Goal: Task Accomplishment & Management: Use online tool/utility

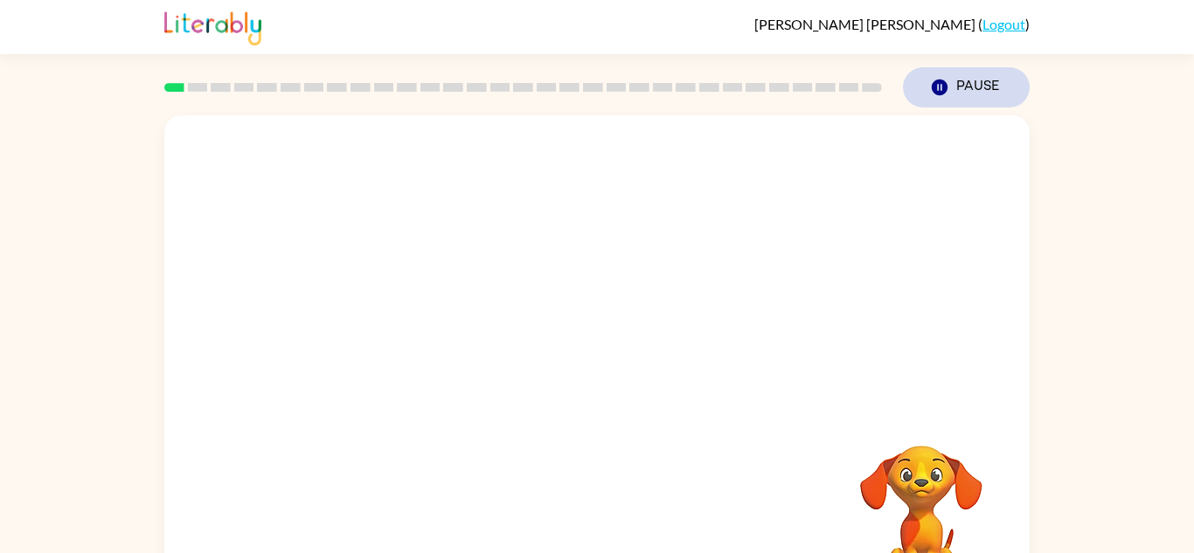
click at [966, 87] on button "Pause Pause" at bounding box center [966, 87] width 127 height 40
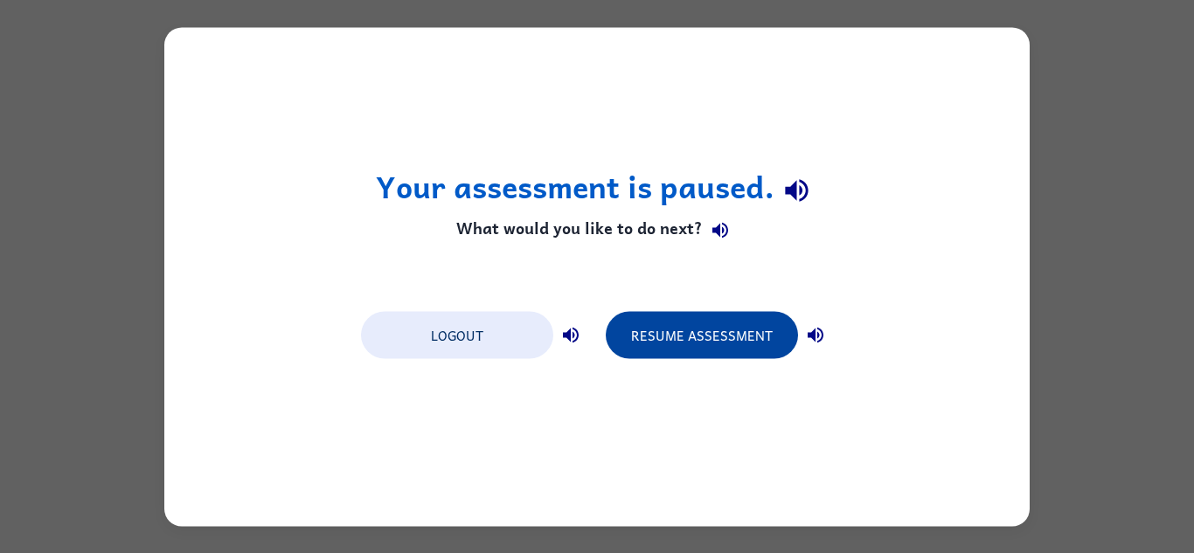
click at [682, 330] on button "Resume Assessment" at bounding box center [702, 334] width 192 height 47
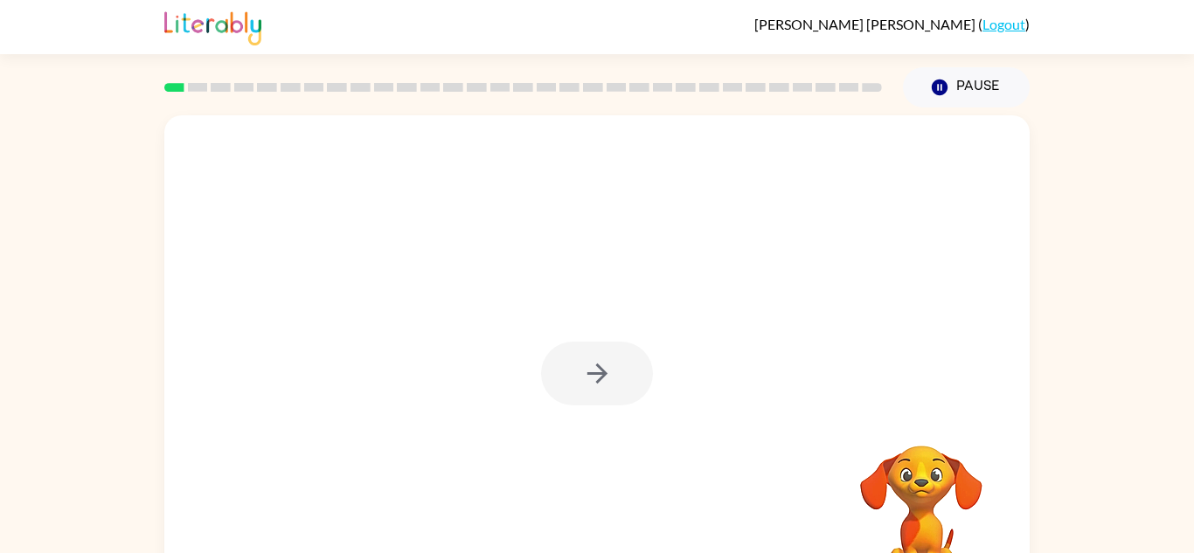
click at [0, 410] on div "Your browser must support playing .mp4 files to use Literably. Please try using…" at bounding box center [597, 361] width 1194 height 507
click at [589, 389] on button "button" at bounding box center [597, 374] width 112 height 64
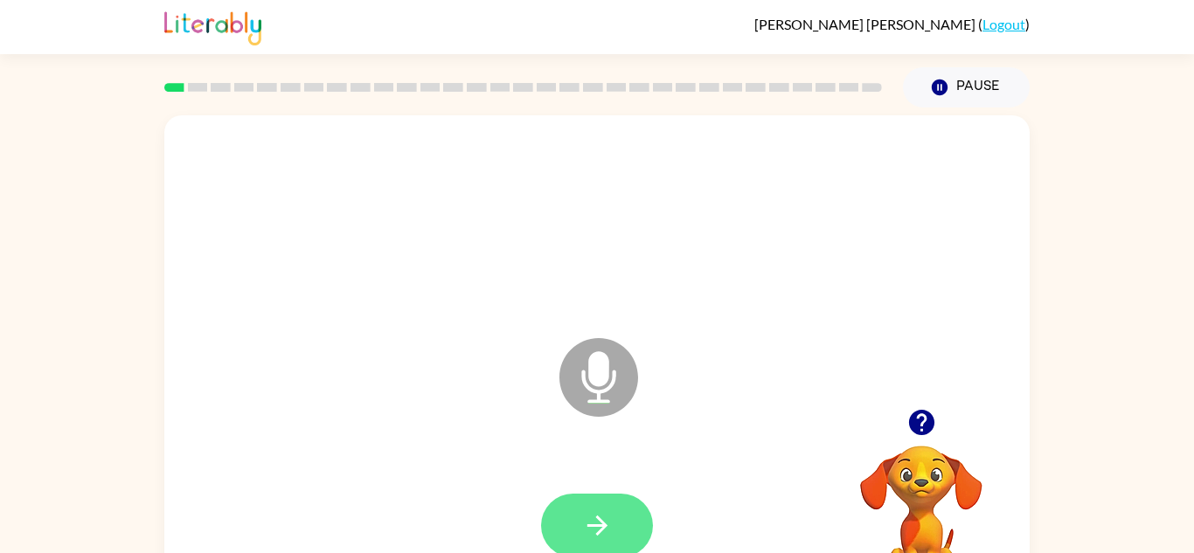
click at [560, 508] on button "button" at bounding box center [597, 526] width 112 height 64
click at [560, 509] on button "button" at bounding box center [597, 526] width 112 height 64
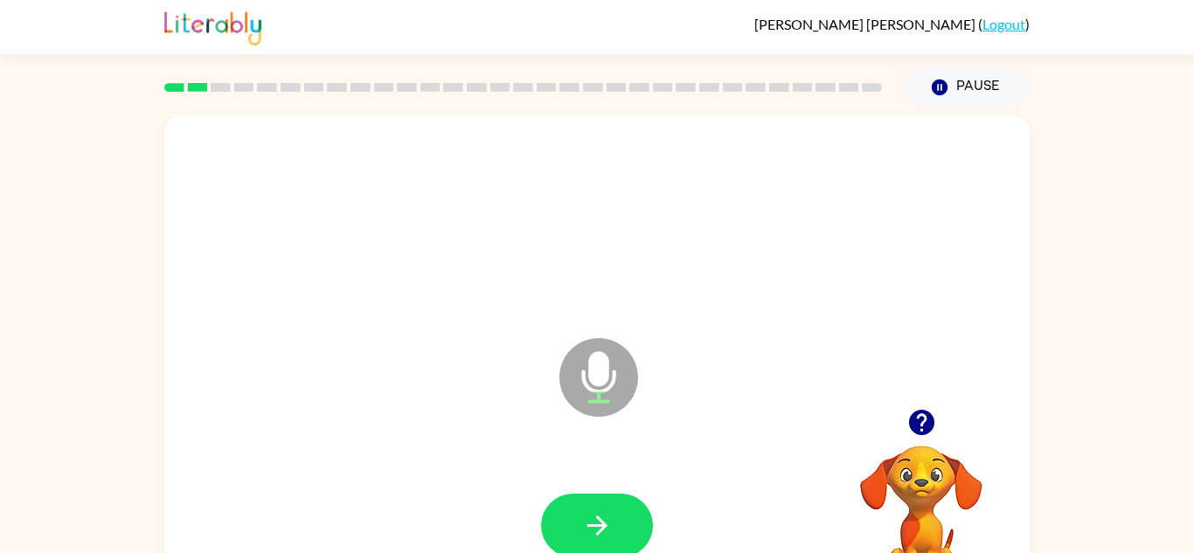
click at [560, 509] on button "button" at bounding box center [597, 526] width 112 height 64
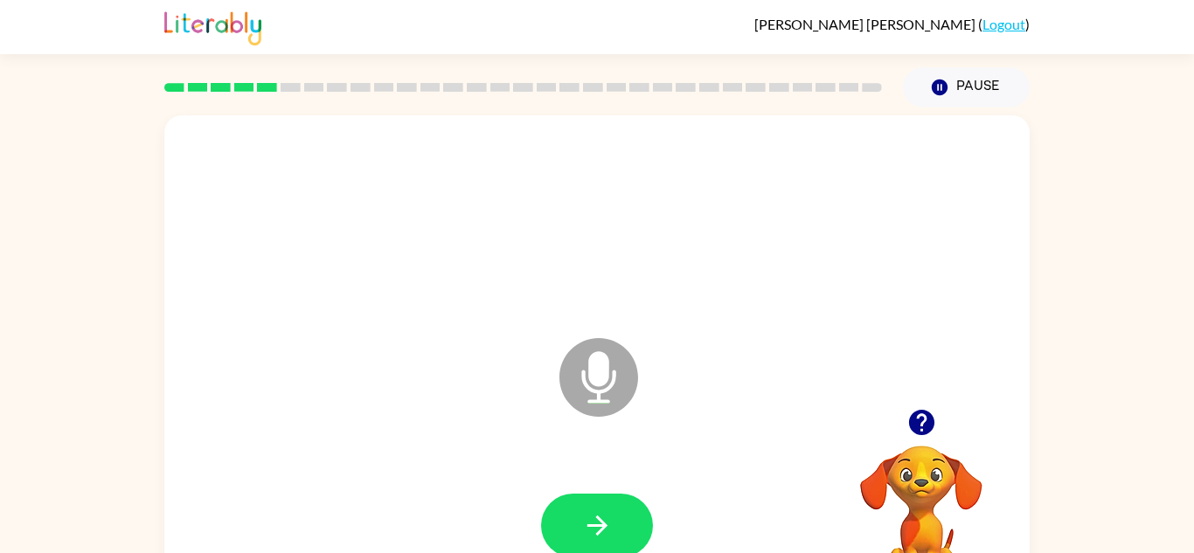
click at [560, 509] on button "button" at bounding box center [597, 526] width 112 height 64
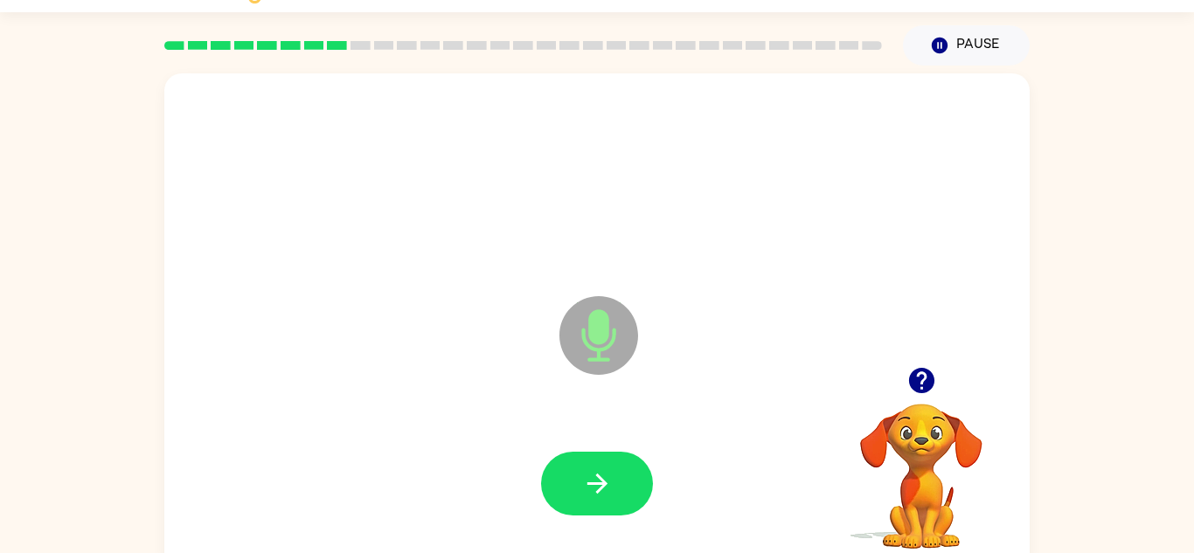
scroll to position [43, 0]
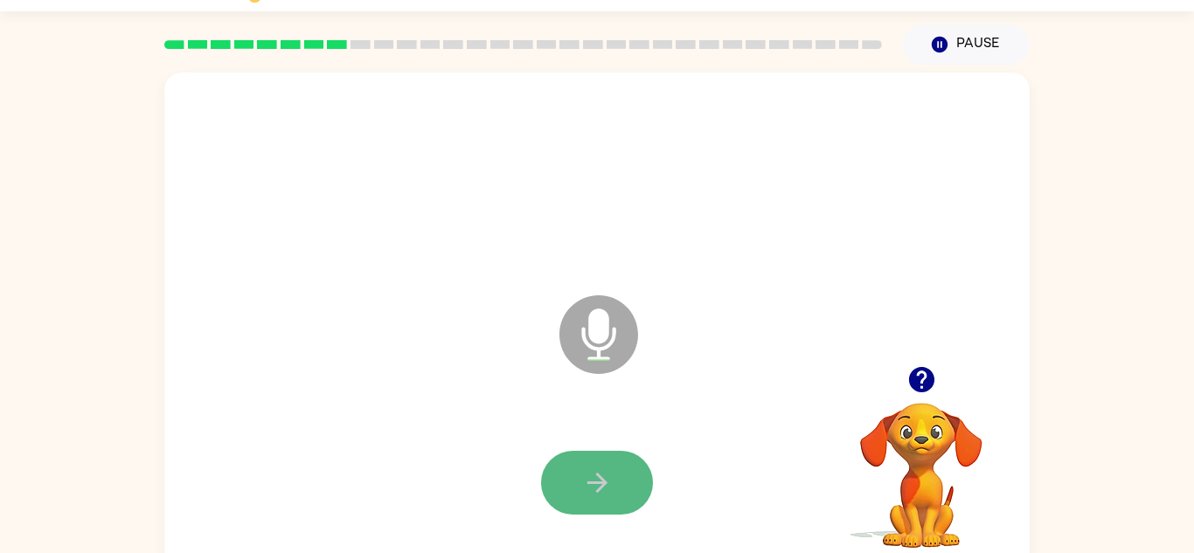
click at [590, 490] on icon "button" at bounding box center [597, 483] width 31 height 31
click at [621, 496] on button "button" at bounding box center [597, 483] width 112 height 64
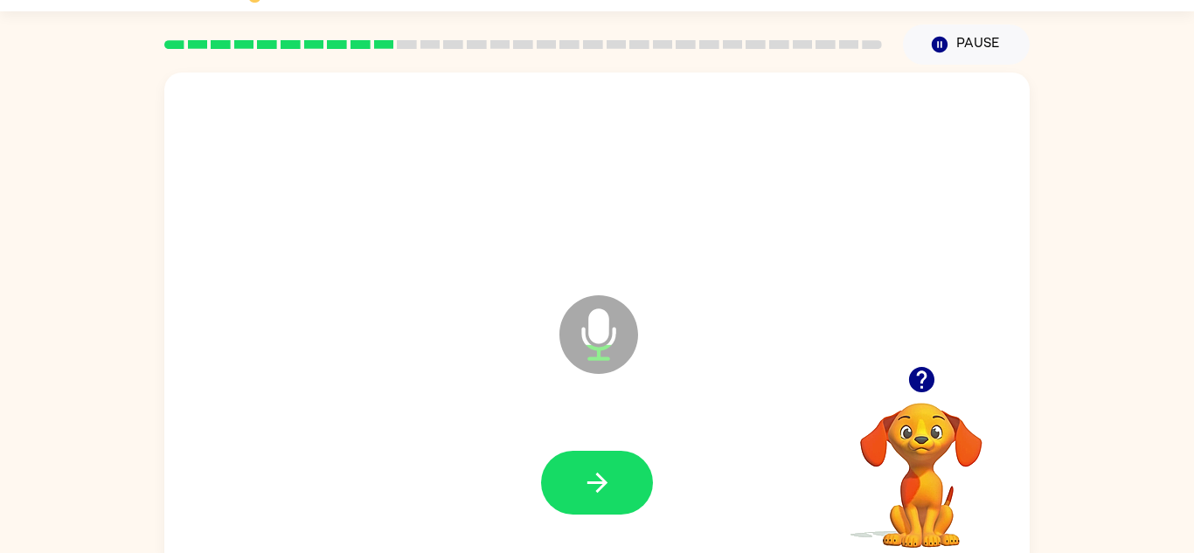
click at [621, 496] on button "button" at bounding box center [597, 483] width 112 height 64
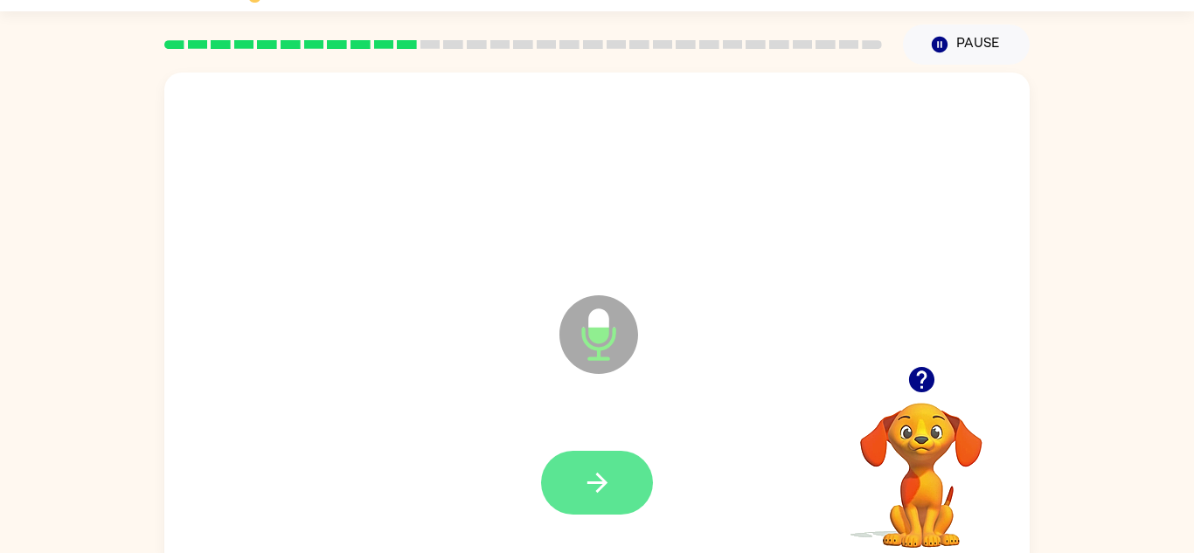
click at [621, 497] on button "button" at bounding box center [597, 483] width 112 height 64
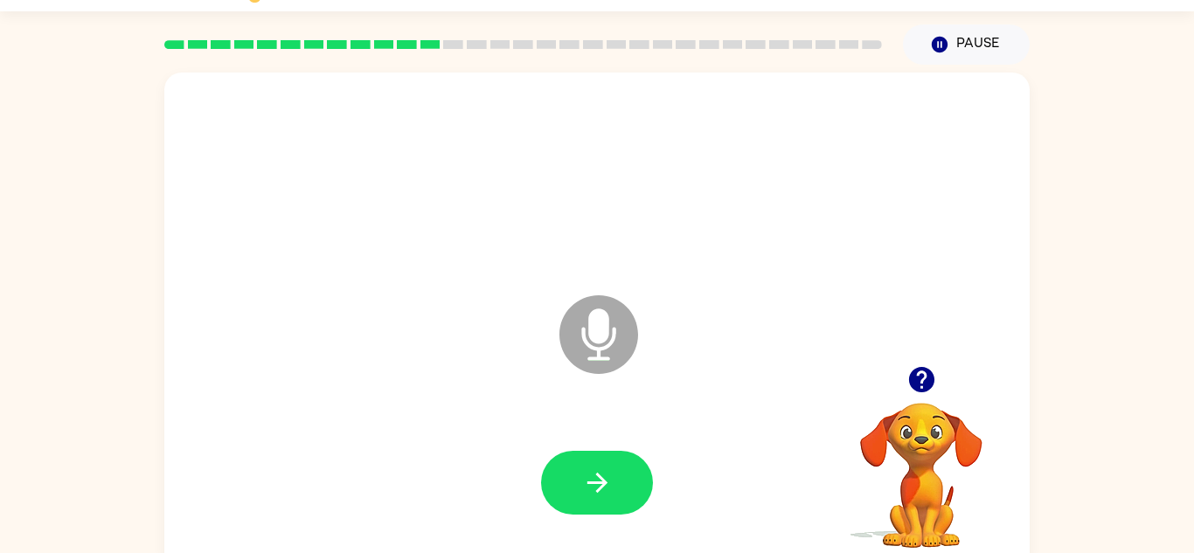
click at [621, 497] on button "button" at bounding box center [597, 483] width 112 height 64
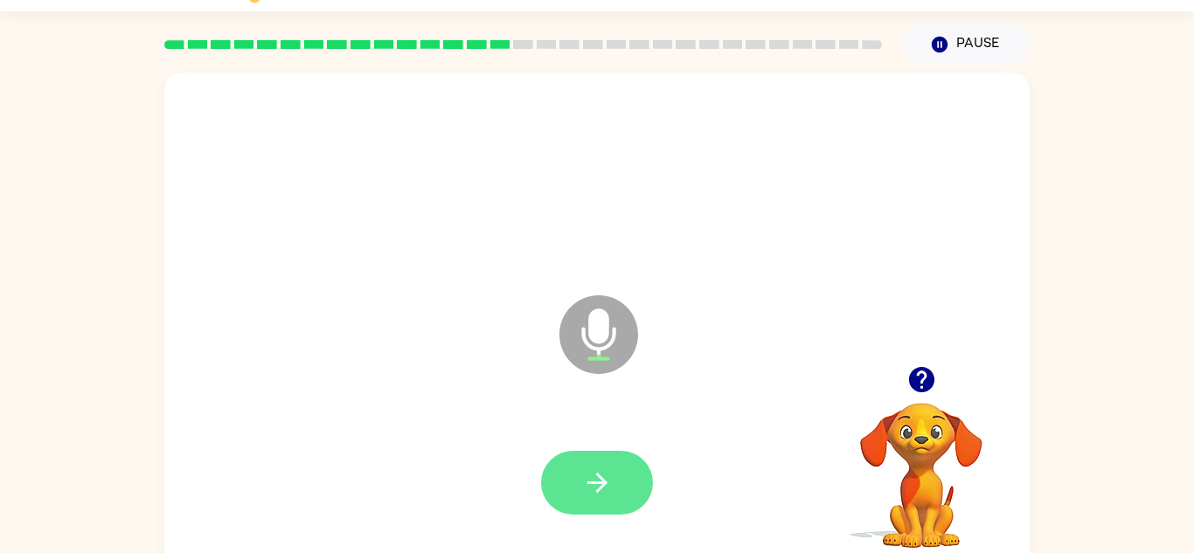
click at [623, 508] on button "button" at bounding box center [597, 483] width 112 height 64
click at [612, 496] on icon "button" at bounding box center [597, 483] width 31 height 31
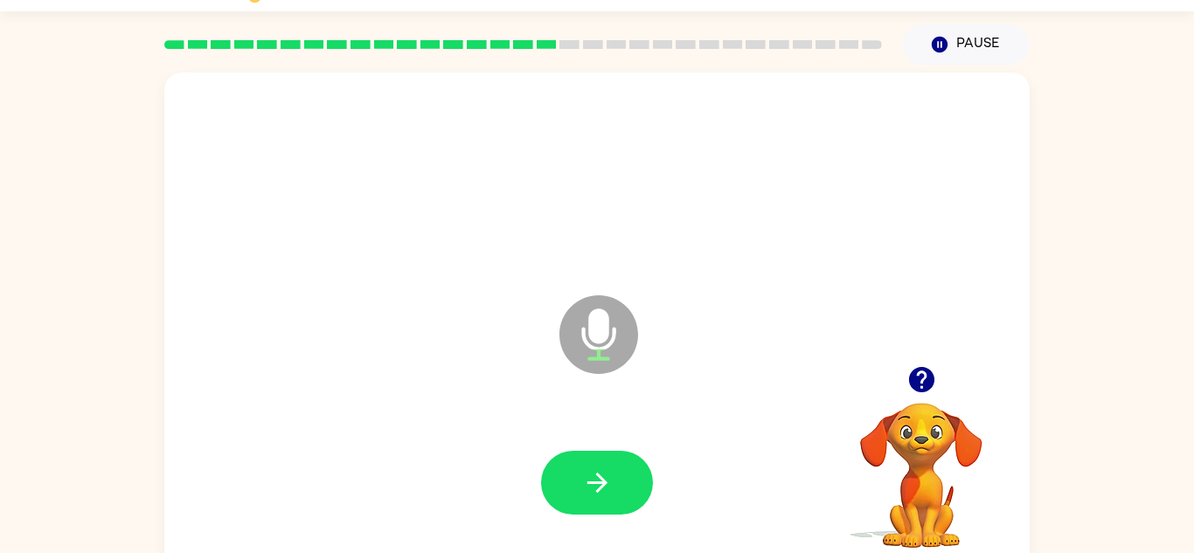
click at [612, 496] on icon "button" at bounding box center [597, 483] width 31 height 31
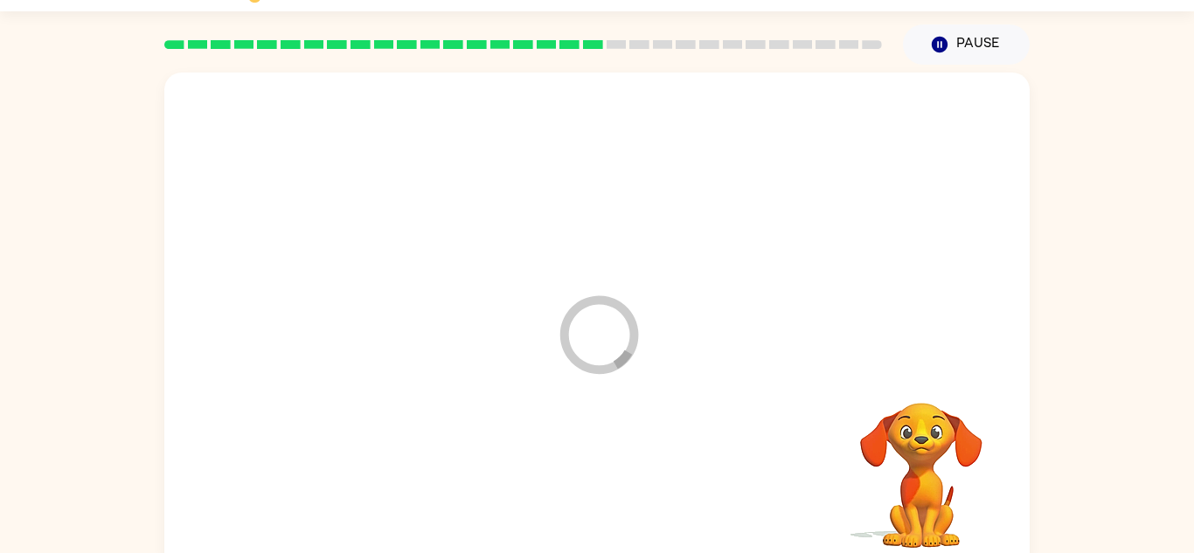
click at [612, 496] on div at bounding box center [597, 483] width 830 height 143
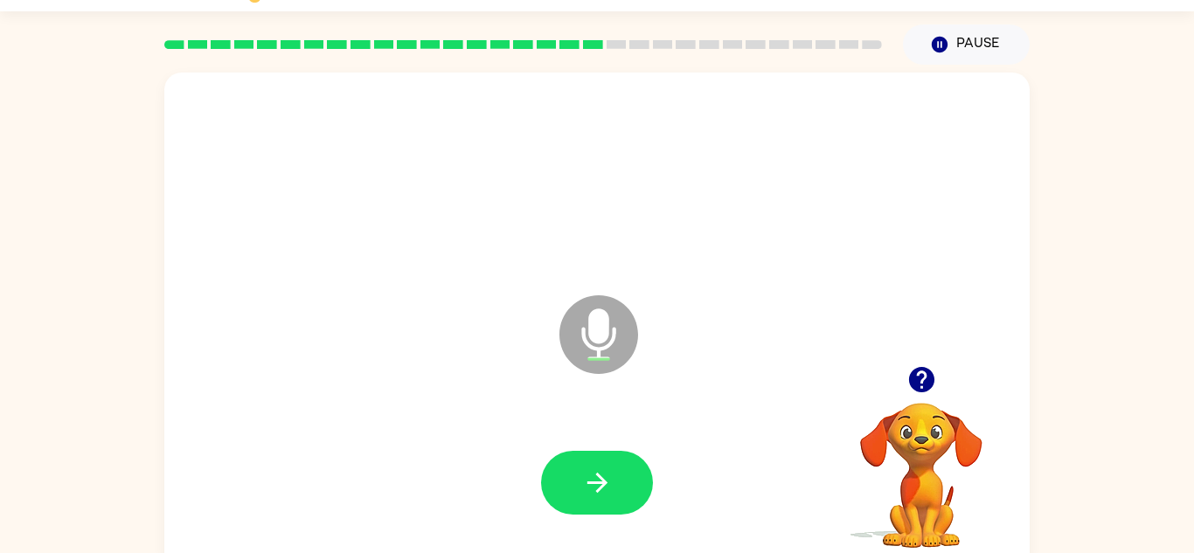
click at [612, 496] on icon "button" at bounding box center [597, 483] width 31 height 31
click at [580, 490] on button "button" at bounding box center [597, 483] width 112 height 64
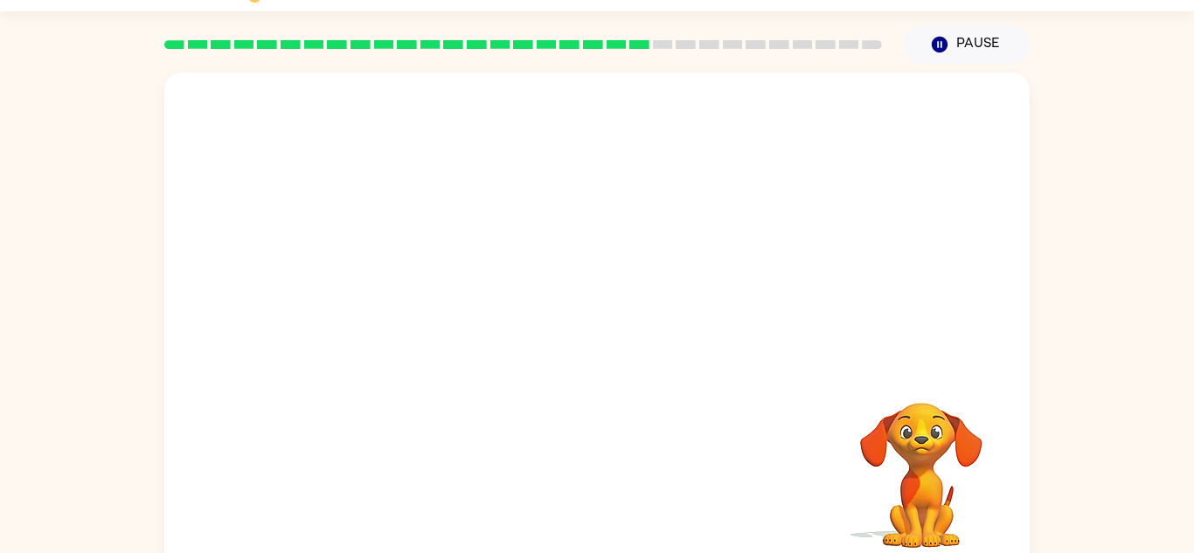
click at [599, 398] on div "Your browser must support playing .mp4 files to use Literably. Please try using…" at bounding box center [596, 322] width 865 height 499
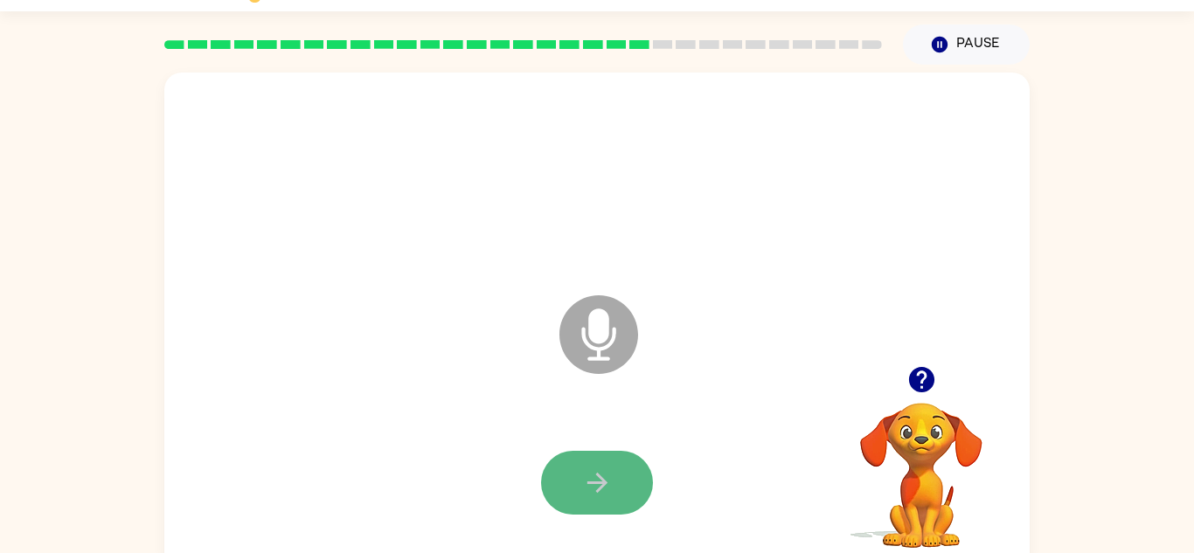
click at [622, 482] on button "button" at bounding box center [597, 483] width 112 height 64
click at [610, 460] on button "button" at bounding box center [597, 483] width 112 height 64
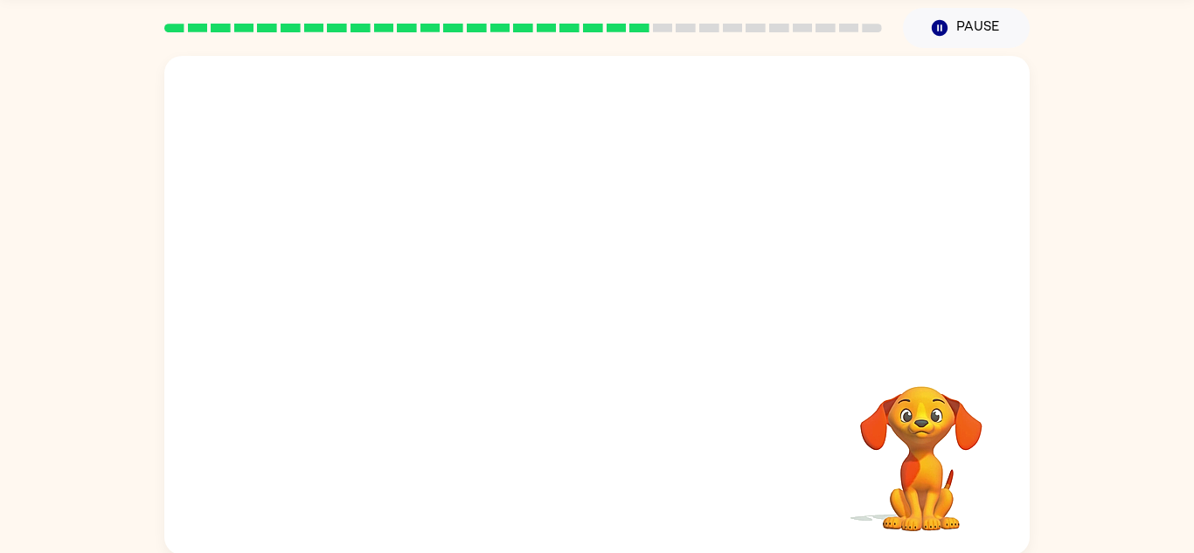
scroll to position [61, 0]
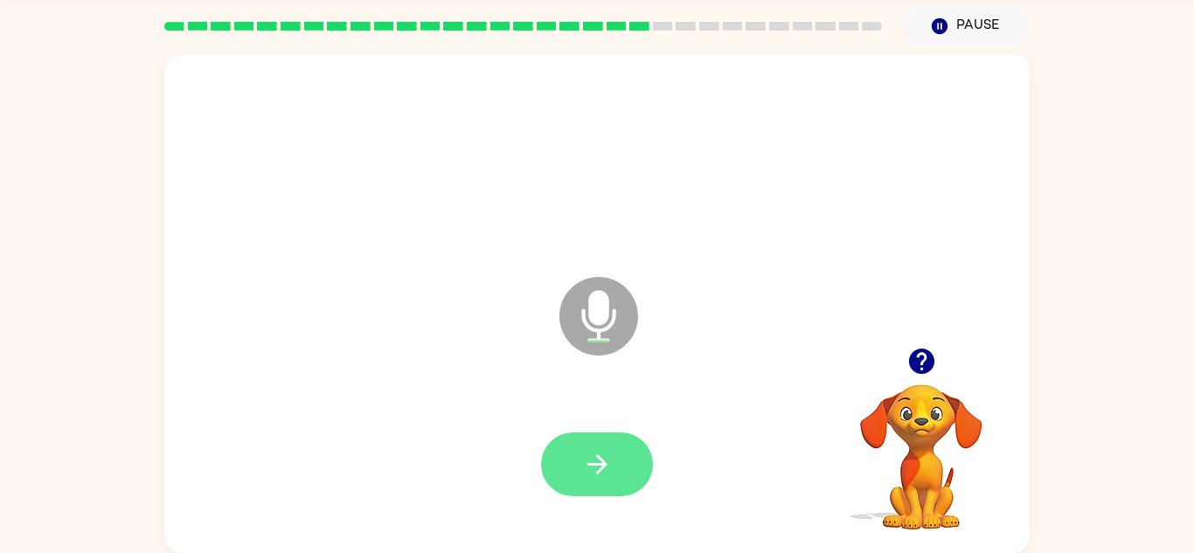
click at [569, 441] on button "button" at bounding box center [597, 465] width 112 height 64
click at [572, 443] on button "button" at bounding box center [597, 465] width 112 height 64
click at [572, 444] on button "button" at bounding box center [597, 465] width 112 height 64
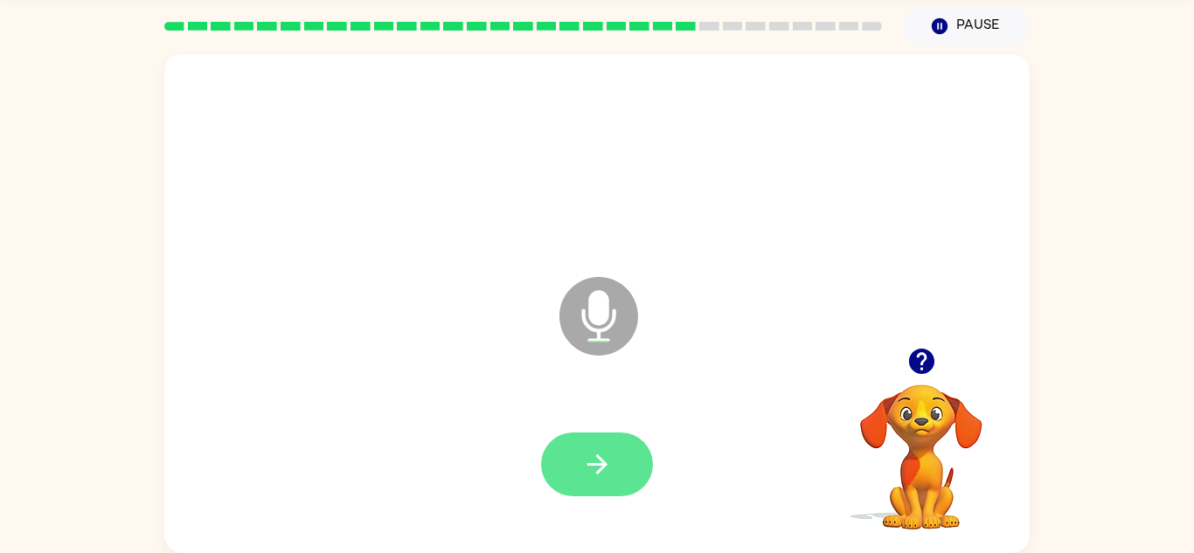
click at [574, 446] on button "button" at bounding box center [597, 465] width 112 height 64
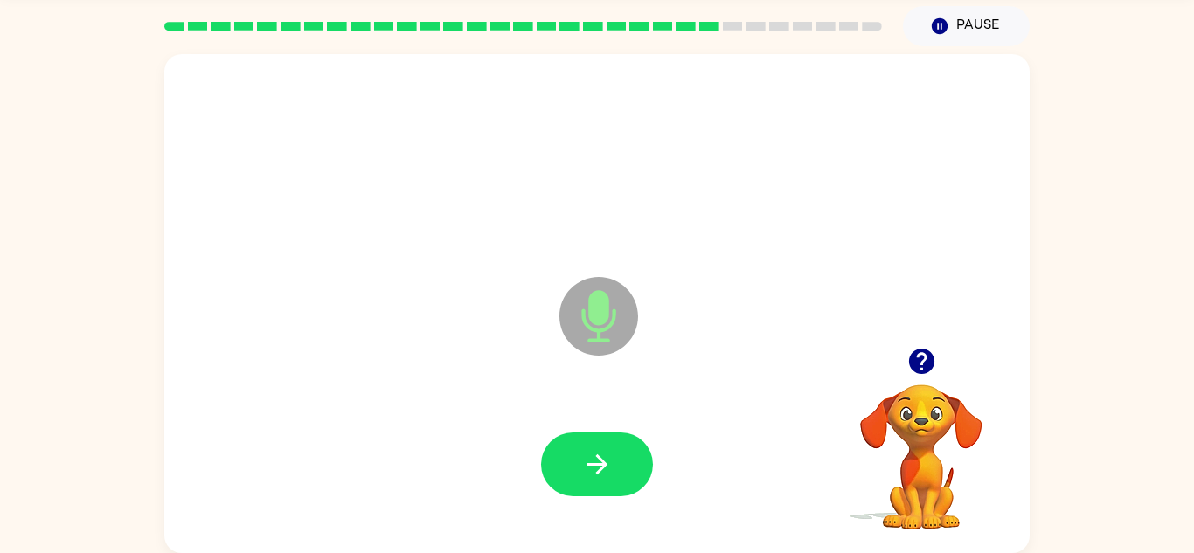
click at [574, 446] on button "button" at bounding box center [597, 465] width 112 height 64
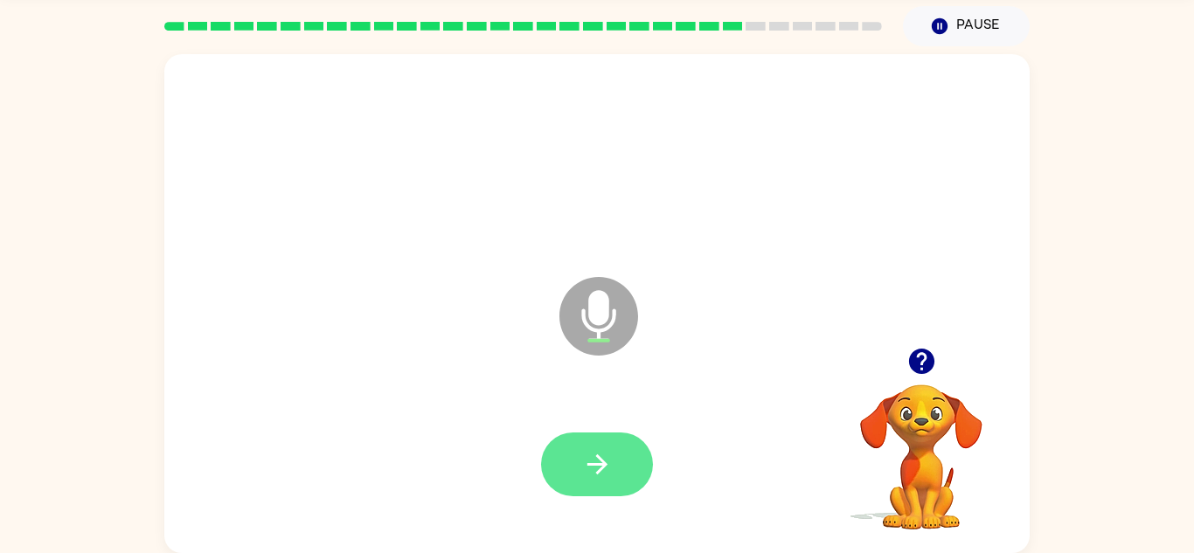
click at [580, 448] on button "button" at bounding box center [597, 465] width 112 height 64
click at [582, 450] on icon "button" at bounding box center [597, 464] width 31 height 31
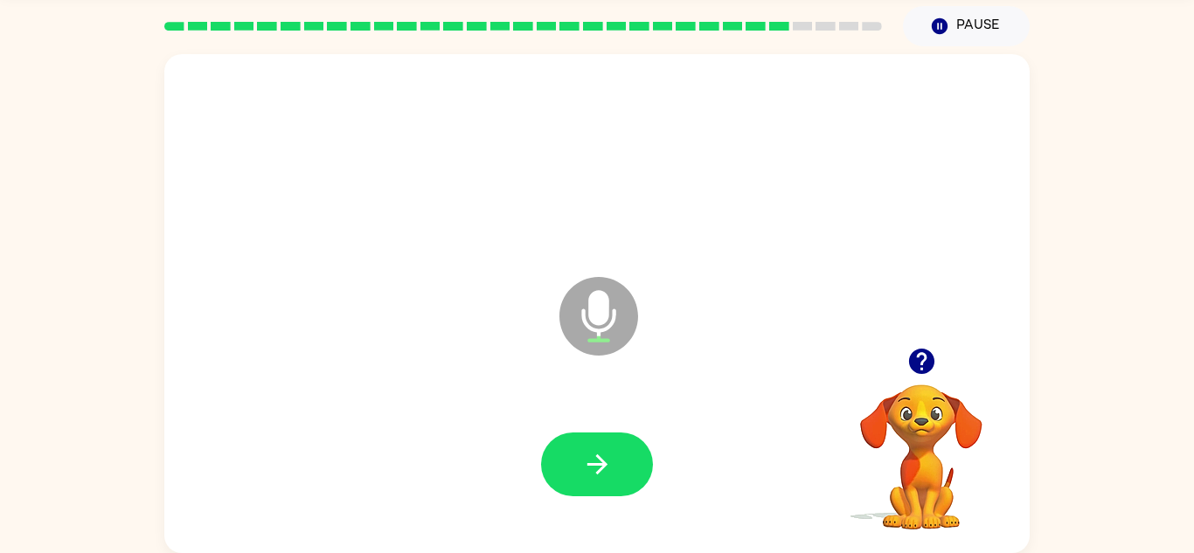
click at [582, 450] on icon "button" at bounding box center [597, 464] width 31 height 31
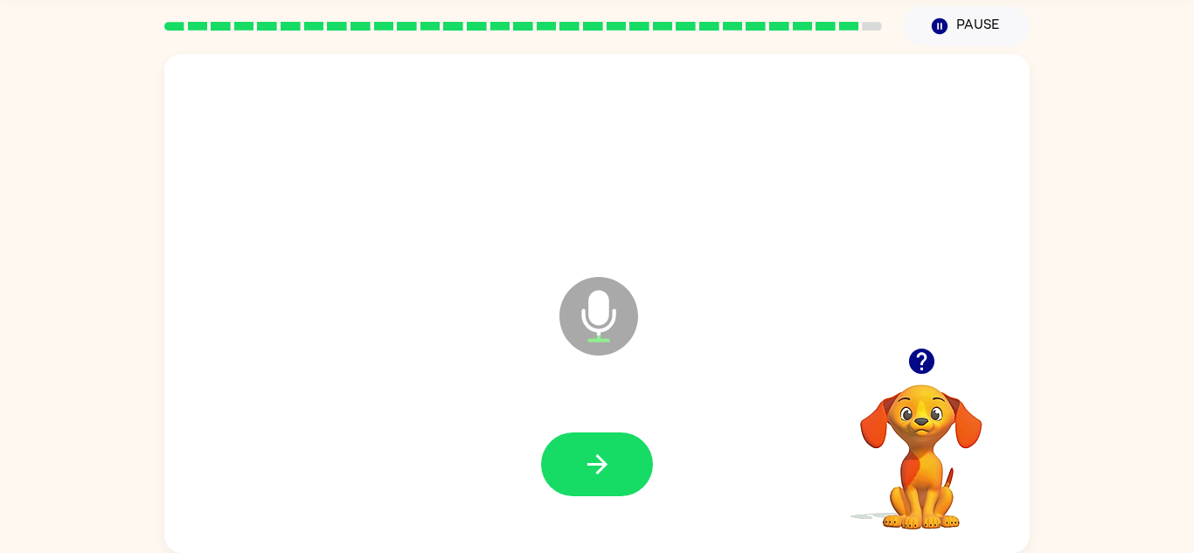
click at [582, 450] on icon "button" at bounding box center [597, 464] width 31 height 31
click at [582, 451] on icon "button" at bounding box center [597, 464] width 31 height 31
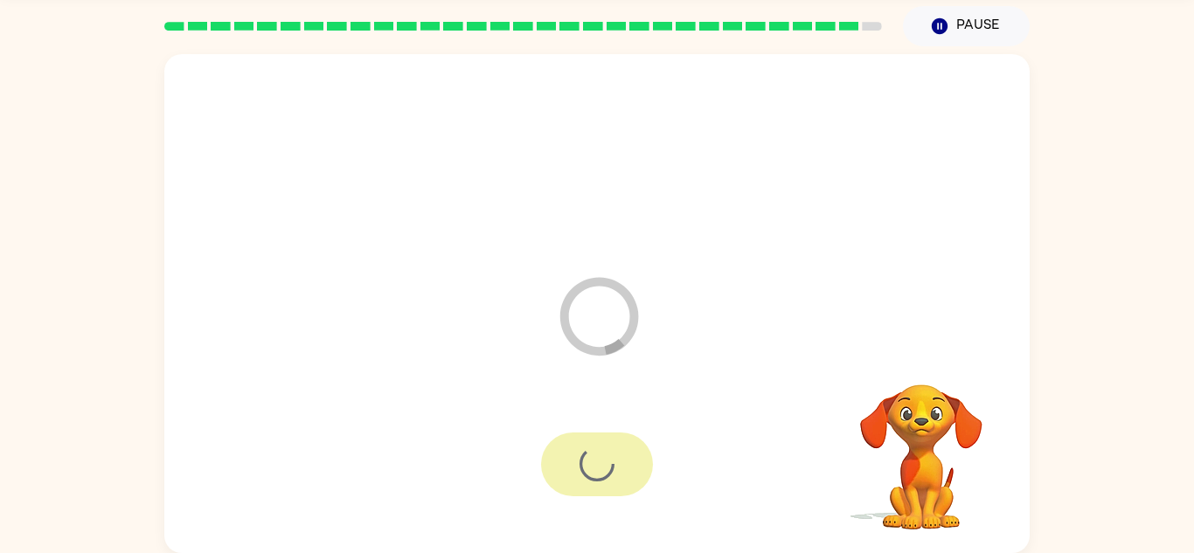
scroll to position [30, 0]
